Goal: Task Accomplishment & Management: Use online tool/utility

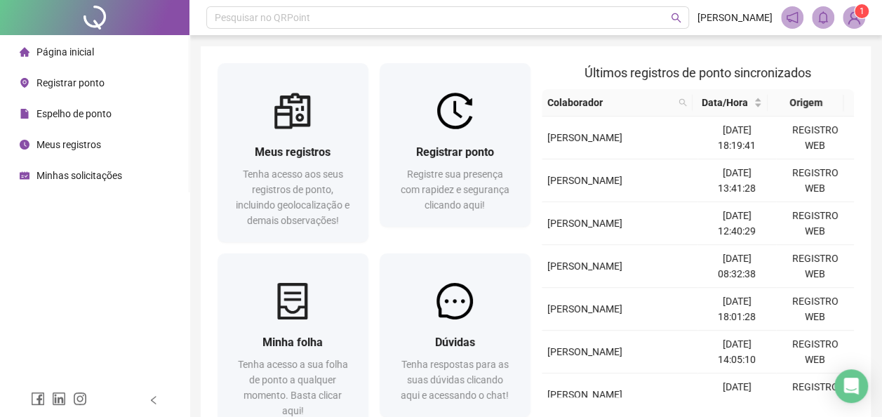
click at [73, 85] on span "Registrar ponto" at bounding box center [70, 82] width 68 height 11
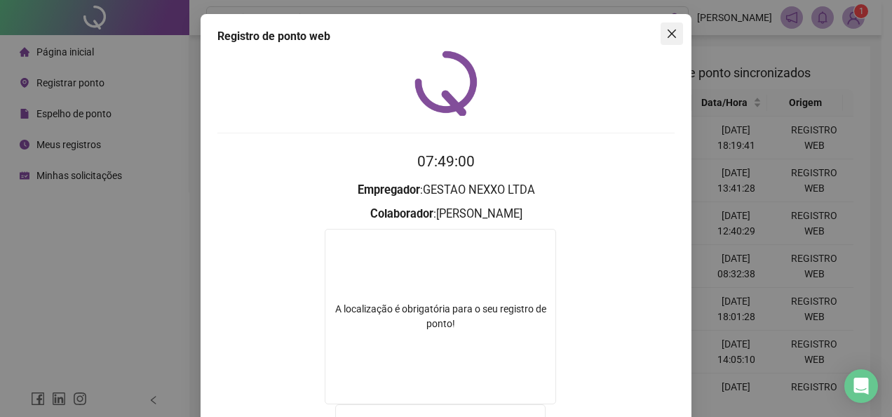
drag, startPoint x: 665, startPoint y: 34, endPoint x: 651, endPoint y: 34, distance: 13.3
click at [668, 34] on icon "close" at bounding box center [672, 33] width 8 height 8
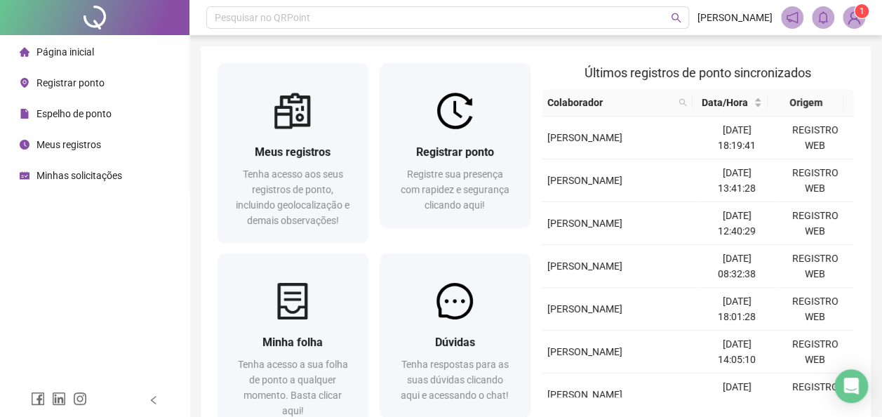
click at [65, 83] on span "Registrar ponto" at bounding box center [70, 82] width 68 height 11
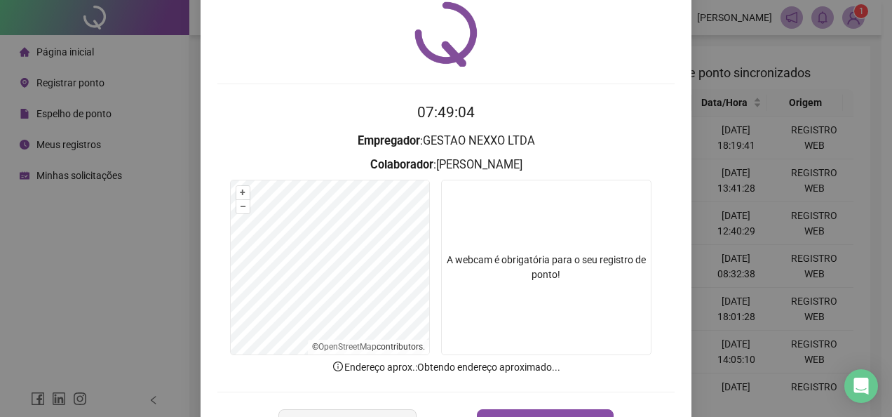
scroll to position [99, 0]
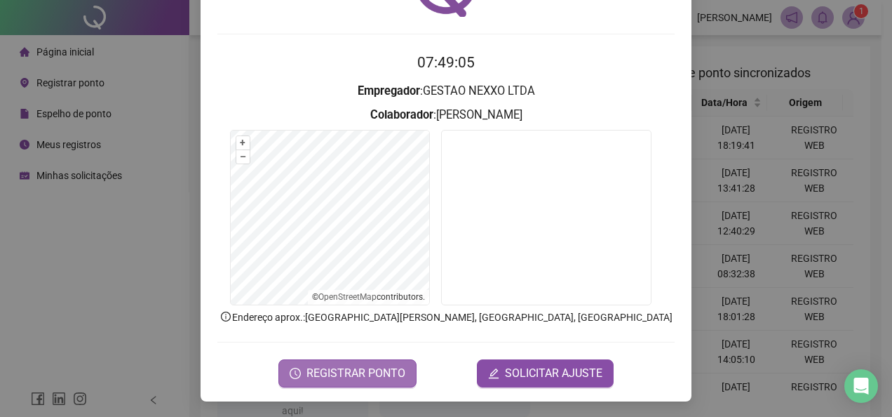
click at [384, 370] on span "REGISTRAR PONTO" at bounding box center [355, 373] width 99 height 17
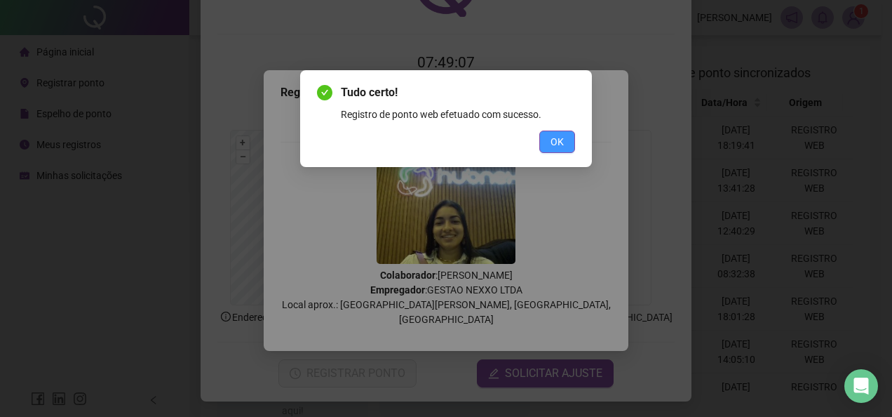
click at [558, 150] on button "OK" at bounding box center [557, 141] width 36 height 22
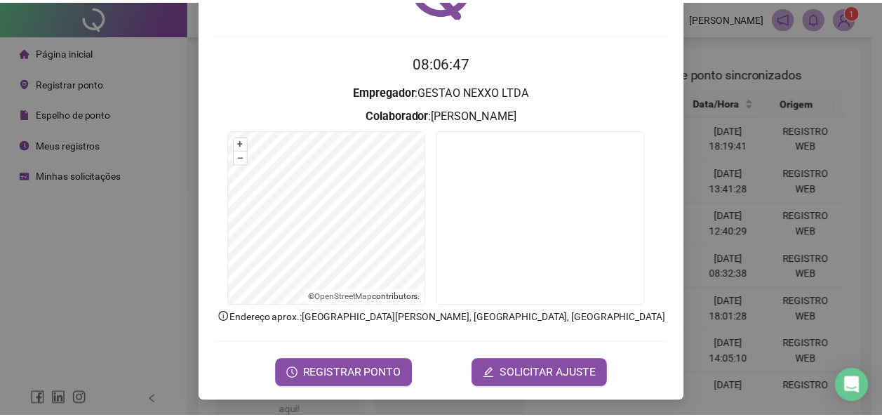
scroll to position [0, 0]
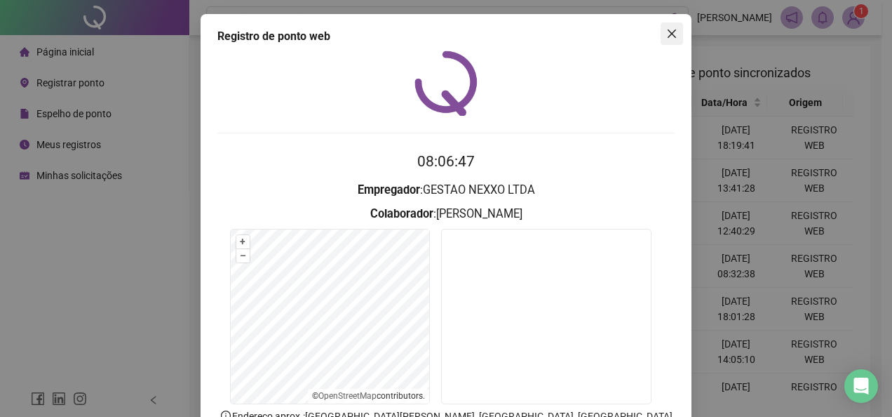
click at [669, 30] on icon "close" at bounding box center [672, 33] width 8 height 8
